Goal: Find specific page/section: Find specific page/section

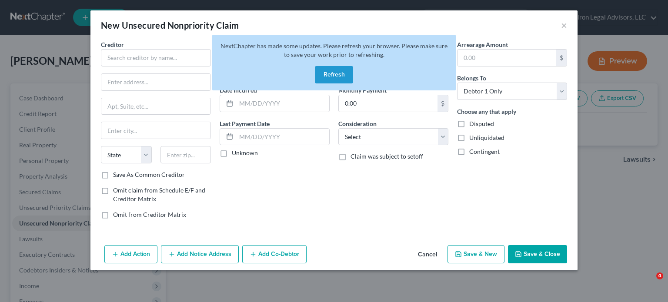
select select "0"
click at [328, 73] on button "Refresh" at bounding box center [334, 74] width 38 height 17
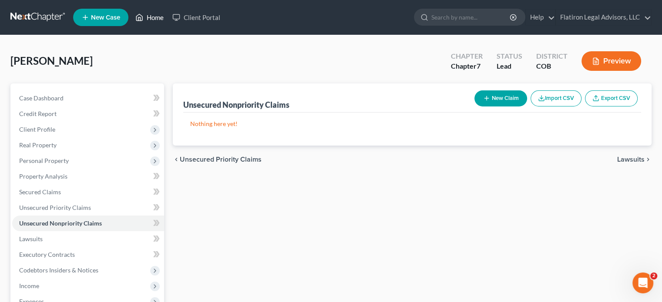
click at [158, 18] on link "Home" at bounding box center [149, 18] width 37 height 16
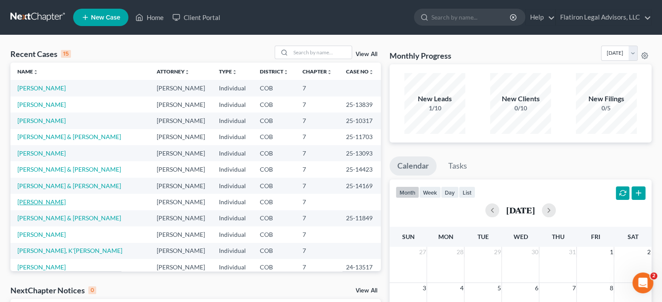
click at [40, 201] on link "Hellmann, Lisa" at bounding box center [41, 201] width 48 height 7
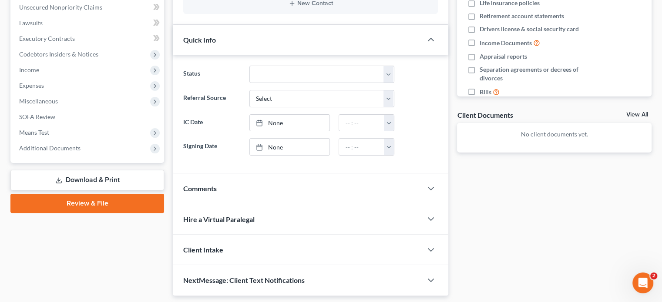
scroll to position [217, 0]
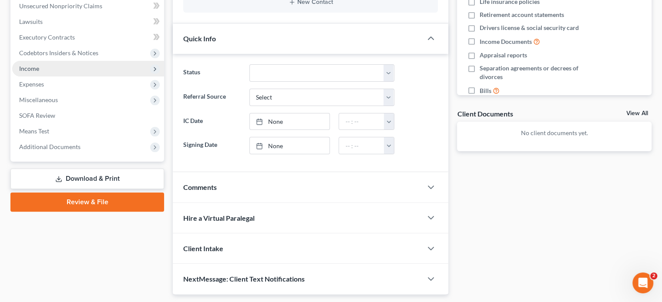
click at [57, 66] on span "Income" at bounding box center [88, 69] width 152 height 16
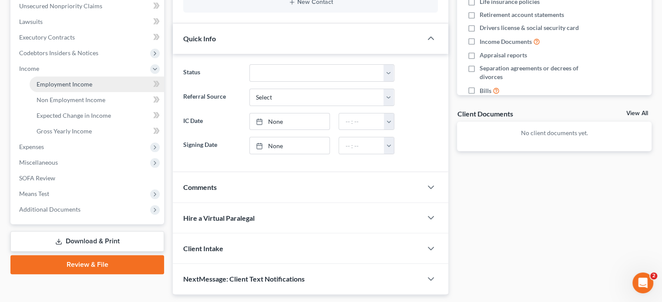
click at [62, 81] on span "Employment Income" at bounding box center [65, 83] width 56 height 7
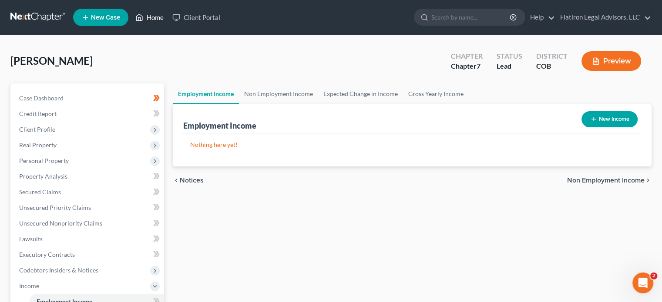
click at [154, 17] on link "Home" at bounding box center [149, 18] width 37 height 16
